Goal: Information Seeking & Learning: Find specific fact

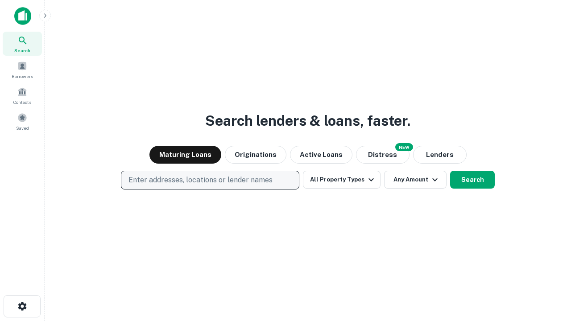
click at [209, 180] on p "Enter addresses, locations or lender names" at bounding box center [200, 180] width 144 height 11
type input "**********"
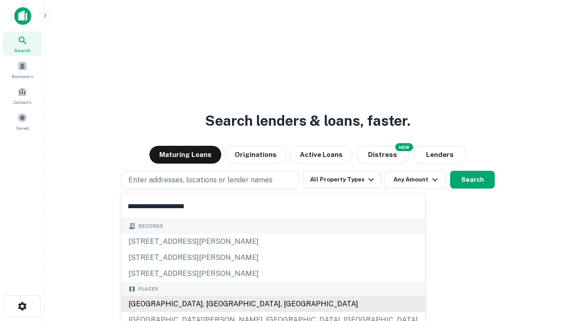
click at [213, 304] on div "[GEOGRAPHIC_DATA], [GEOGRAPHIC_DATA], [GEOGRAPHIC_DATA]" at bounding box center [273, 304] width 304 height 16
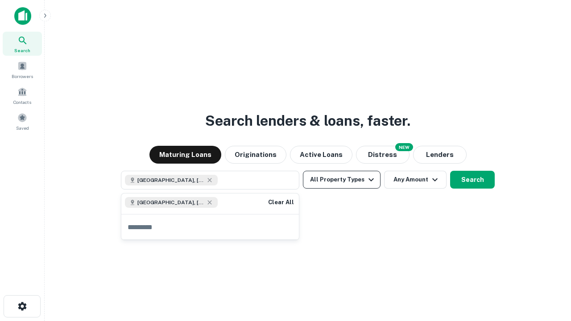
click at [341, 180] on button "All Property Types" at bounding box center [342, 180] width 78 height 18
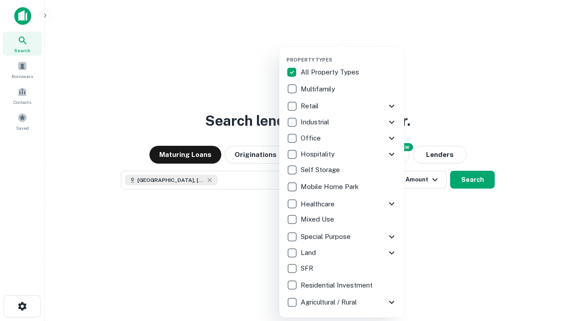
click at [349, 54] on button "button" at bounding box center [348, 54] width 125 height 0
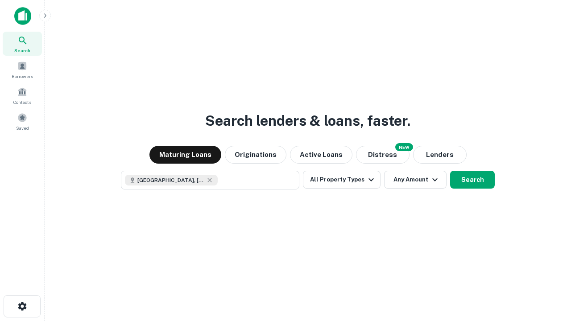
scroll to position [14, 0]
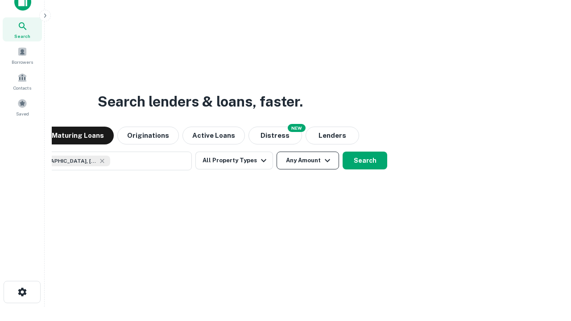
click at [276, 152] on button "Any Amount" at bounding box center [307, 161] width 62 height 18
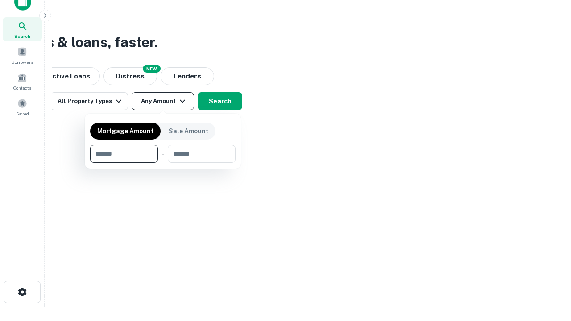
type input "*******"
click at [163, 163] on button "button" at bounding box center [162, 163] width 145 height 0
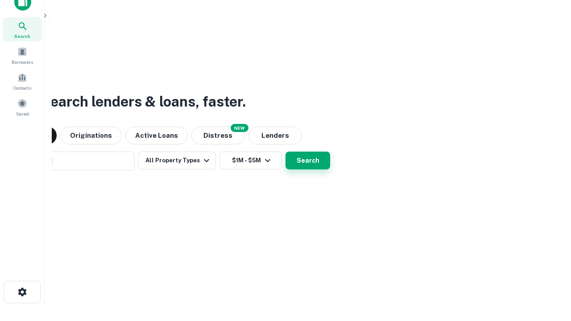
click at [285, 152] on button "Search" at bounding box center [307, 161] width 45 height 18
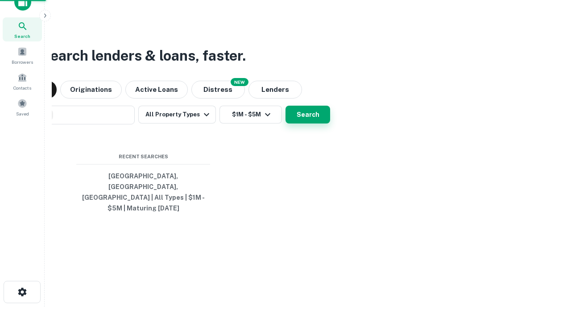
scroll to position [29, 252]
